Goal: Find specific page/section

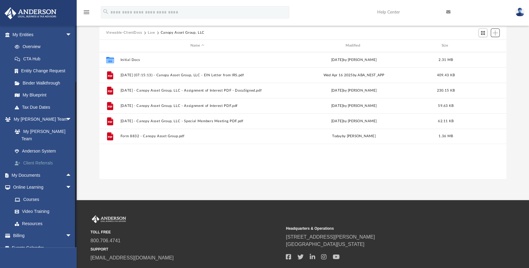
scroll to position [56, 0]
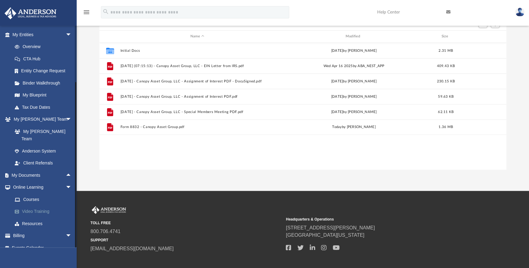
click at [34, 206] on link "Video Training" at bounding box center [45, 212] width 72 height 12
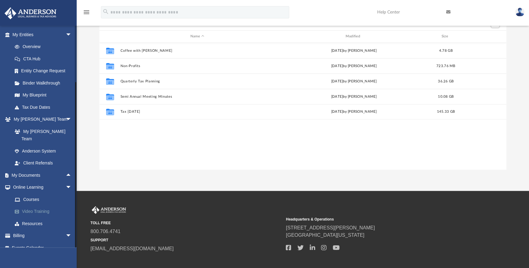
scroll to position [135, 403]
click at [33, 218] on link "Resources" at bounding box center [45, 224] width 72 height 12
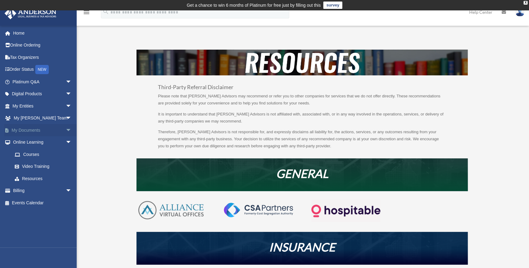
click at [66, 129] on span "arrow_drop_down" at bounding box center [72, 130] width 12 height 13
click at [40, 166] on link "Forms Library" at bounding box center [45, 167] width 72 height 12
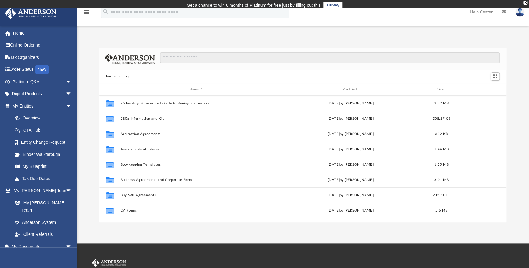
scroll to position [135, 403]
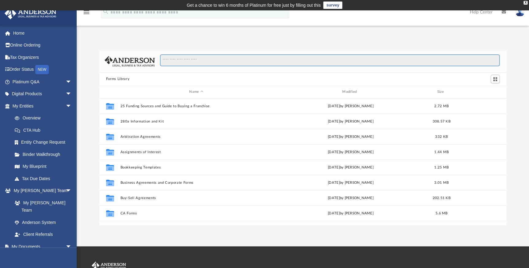
click at [178, 60] on input "Search files and folders" at bounding box center [330, 61] width 340 height 12
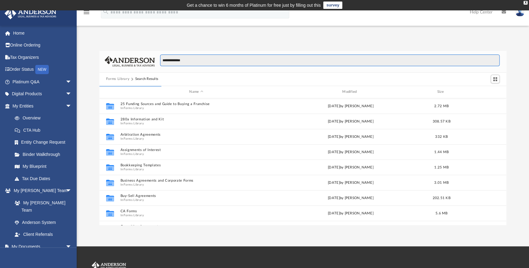
type input "**********"
